Goal: Navigation & Orientation: Understand site structure

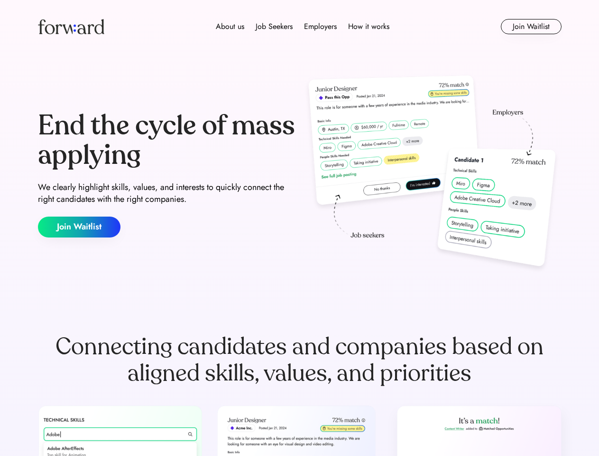
click at [300, 228] on div "End the cycle of mass applying We clearly highlight skills, values, and interes…" at bounding box center [300, 174] width 524 height 204
click at [300, 27] on div "About us Job Seekers Employers How it works" at bounding box center [303, 26] width 374 height 11
click at [71, 27] on img at bounding box center [71, 26] width 66 height 15
click at [303, 27] on div "About us Job Seekers Employers How it works" at bounding box center [303, 26] width 374 height 11
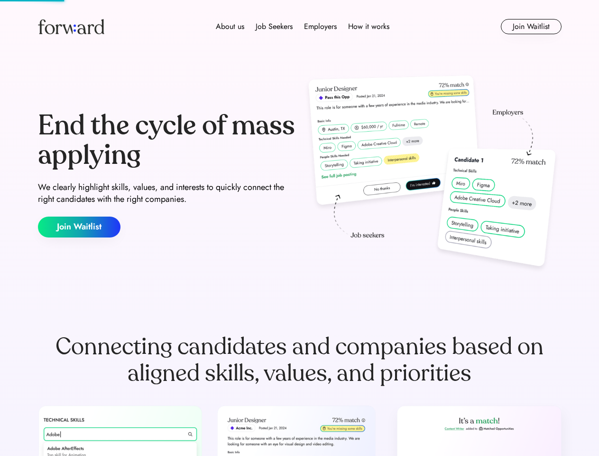
click at [230, 27] on div "About us" at bounding box center [230, 26] width 28 height 11
click at [274, 27] on div "Job Seekers" at bounding box center [274, 26] width 37 height 11
click at [320, 27] on div "Employers" at bounding box center [320, 26] width 33 height 11
click at [368, 27] on div "How it works" at bounding box center [368, 26] width 41 height 11
click at [531, 27] on button "Join Waitlist" at bounding box center [531, 26] width 61 height 15
